Goal: Task Accomplishment & Management: Manage account settings

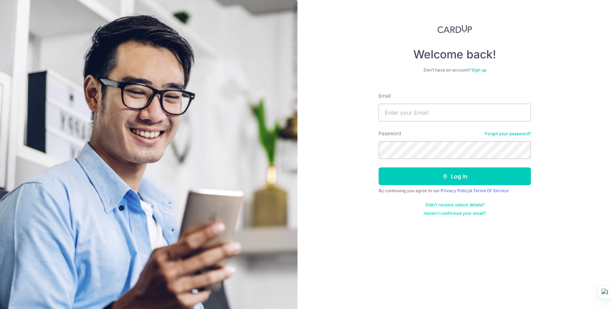
type input "[EMAIL_ADDRESS][DOMAIN_NAME]"
click at [379, 168] on button "Log in" at bounding box center [455, 177] width 152 height 18
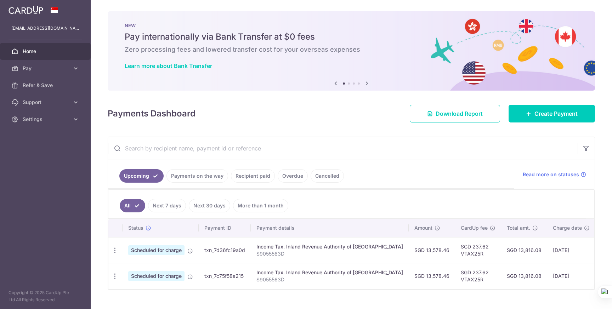
scroll to position [15, 0]
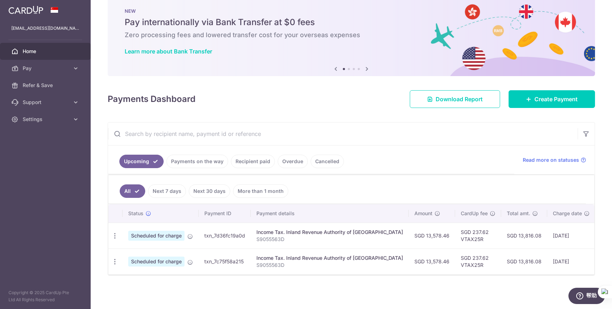
click at [167, 191] on link "Next 7 days" at bounding box center [167, 191] width 38 height 13
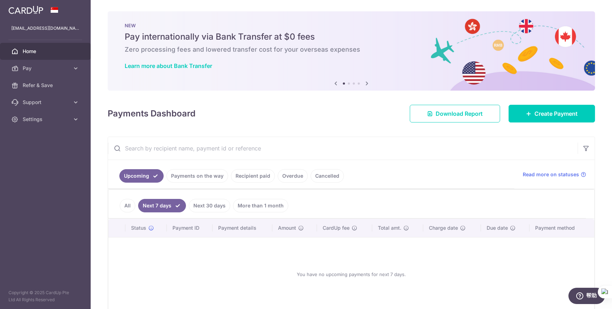
click at [216, 204] on link "Next 30 days" at bounding box center [209, 205] width 41 height 13
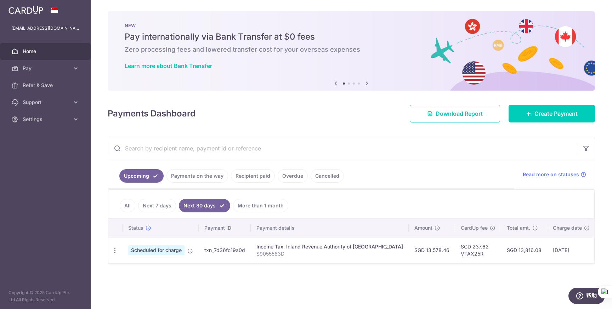
click at [127, 208] on link "All" at bounding box center [128, 205] width 16 height 13
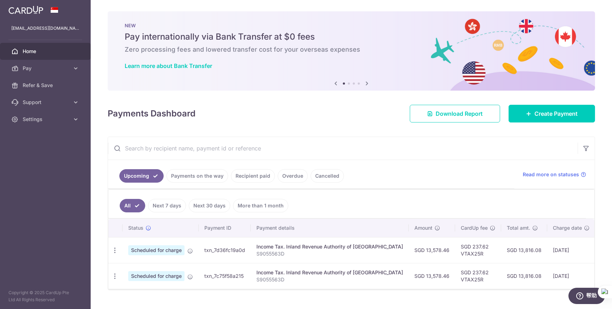
click at [211, 180] on link "Payments on the way" at bounding box center [197, 175] width 62 height 13
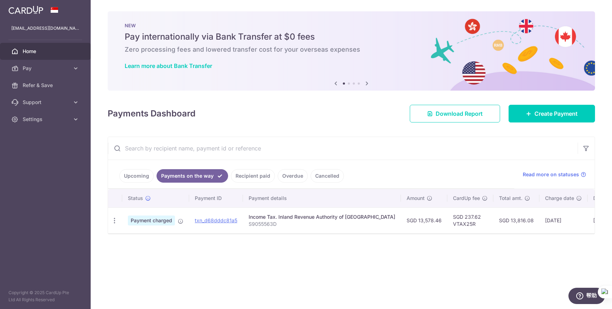
click at [257, 178] on link "Recipient paid" at bounding box center [253, 175] width 44 height 13
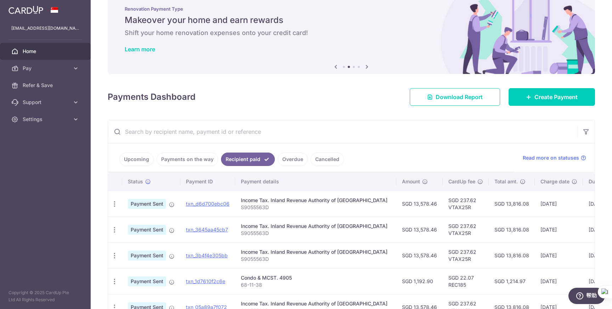
scroll to position [11, 0]
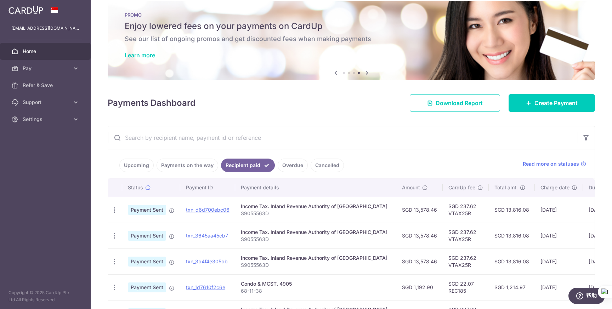
click at [253, 165] on link "Recipient paid" at bounding box center [248, 165] width 54 height 13
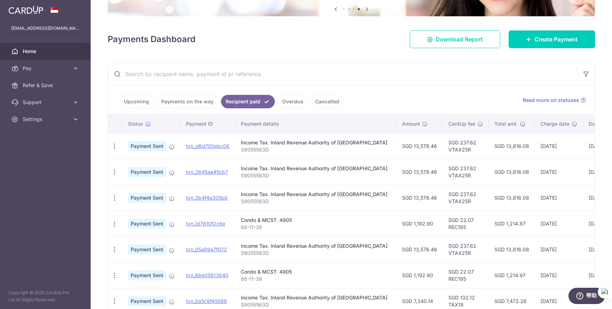
scroll to position [77, 0]
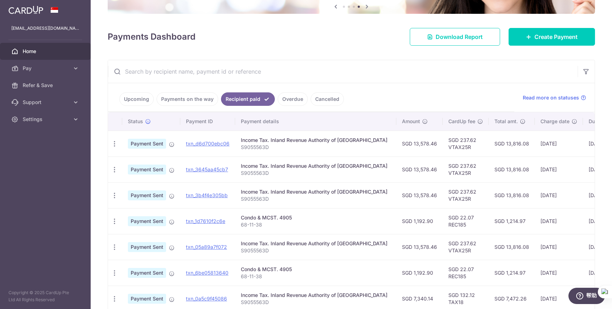
click at [263, 228] on p "68-11-38" at bounding box center [316, 224] width 150 height 7
click at [456, 228] on td "SGD 22.07 REC185" at bounding box center [466, 221] width 46 height 26
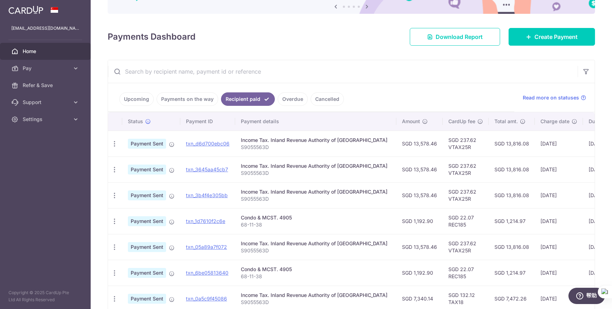
click at [450, 227] on td "SGD 22.07 REC185" at bounding box center [466, 221] width 46 height 26
click at [339, 222] on p "68-11-38" at bounding box center [316, 224] width 150 height 7
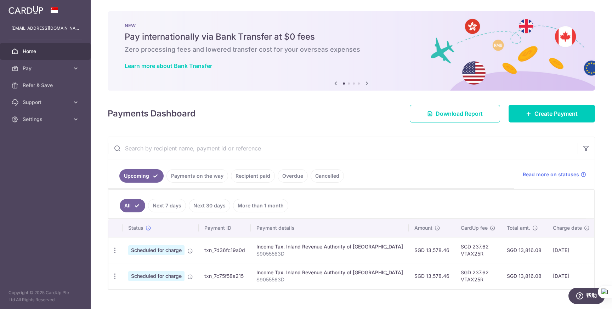
click at [288, 175] on link "Overdue" at bounding box center [293, 175] width 30 height 13
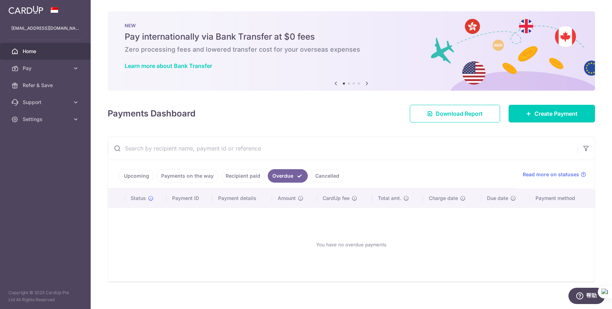
scroll to position [7, 0]
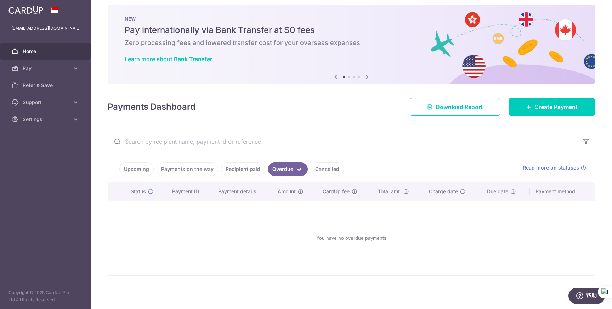
click at [124, 168] on link "Upcoming" at bounding box center [136, 169] width 34 height 13
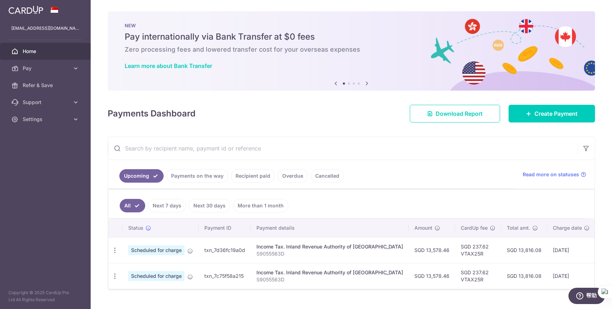
scroll to position [15, 0]
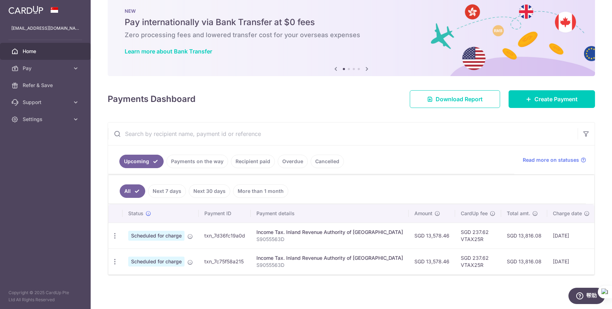
click at [299, 243] on td "Income Tax. Inland Revenue Authority of Singapore S9055563D" at bounding box center [330, 236] width 158 height 26
click at [303, 241] on p "S9055563D" at bounding box center [329, 239] width 147 height 7
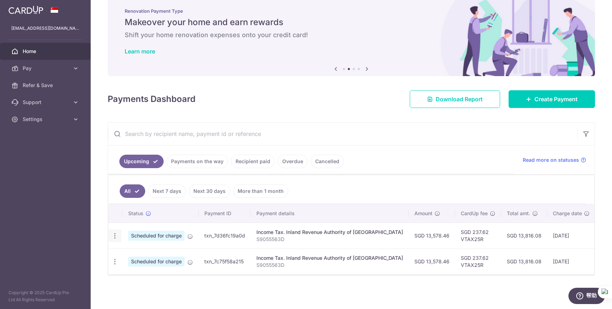
click at [115, 236] on icon "button" at bounding box center [114, 235] width 7 height 7
click at [135, 271] on span "Cancel payment" at bounding box center [152, 273] width 47 height 9
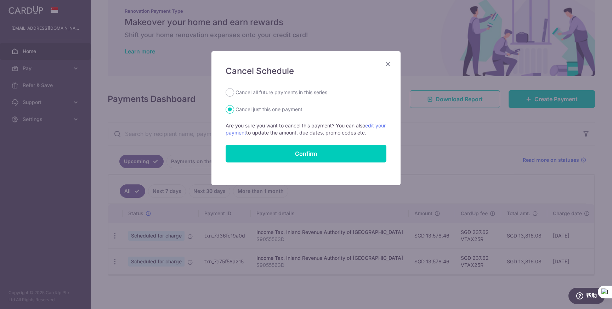
click at [302, 95] on label "Cancel all future payments in this series" at bounding box center [282, 92] width 92 height 9
click at [234, 95] on input "Cancel all future payments in this series" at bounding box center [230, 92] width 9 height 9
radio input "true"
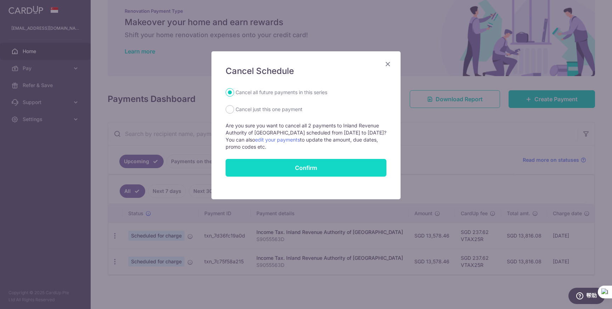
click at [301, 169] on button "Confirm" at bounding box center [306, 168] width 161 height 18
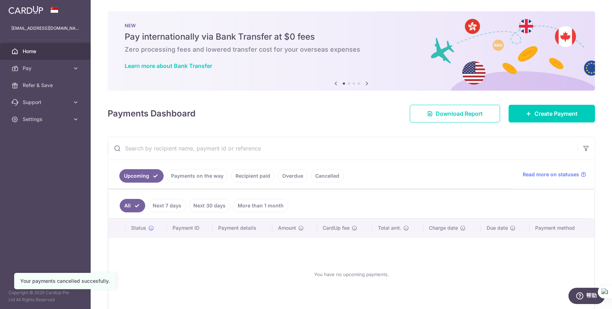
click at [202, 173] on link "Payments on the way" at bounding box center [197, 175] width 62 height 13
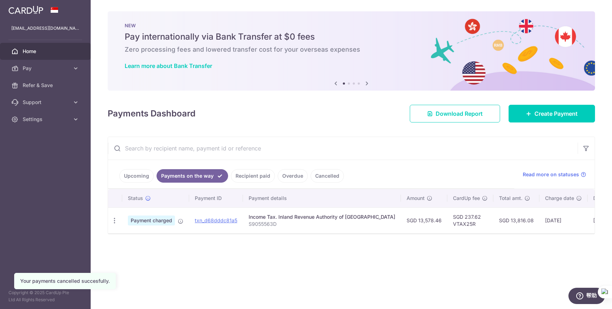
click at [138, 179] on link "Upcoming" at bounding box center [136, 175] width 34 height 13
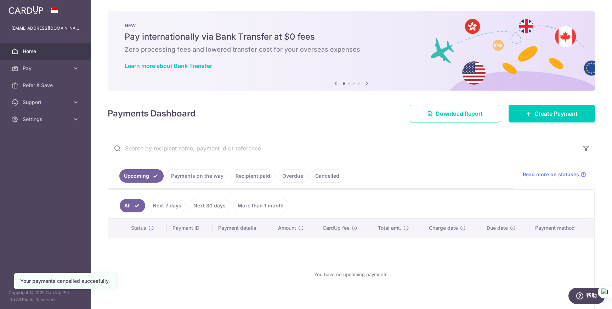
click at [167, 205] on link "Next 7 days" at bounding box center [167, 205] width 38 height 13
click at [206, 200] on link "Next 30 days" at bounding box center [209, 205] width 41 height 13
click at [245, 202] on link "More than 1 month" at bounding box center [260, 205] width 55 height 13
click at [131, 204] on link "All" at bounding box center [128, 205] width 16 height 13
click at [252, 181] on link "Recipient paid" at bounding box center [253, 175] width 44 height 13
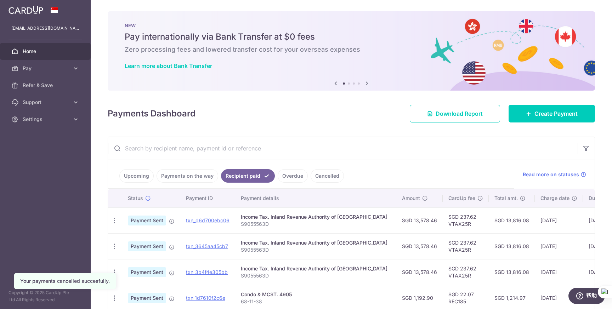
click at [203, 178] on link "Payments on the way" at bounding box center [188, 175] width 62 height 13
